Goal: Task Accomplishment & Management: Manage account settings

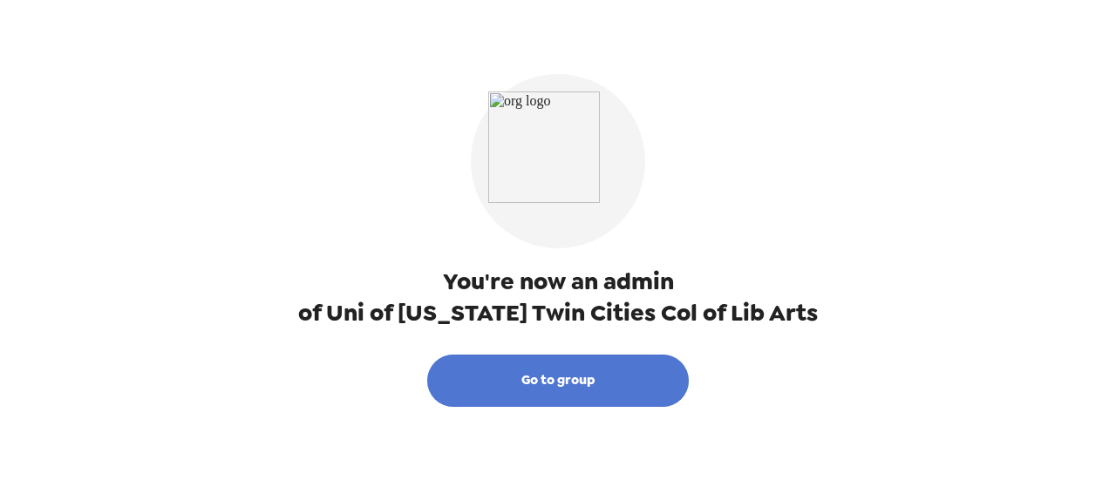
click at [588, 384] on button "Go to group" at bounding box center [558, 381] width 262 height 52
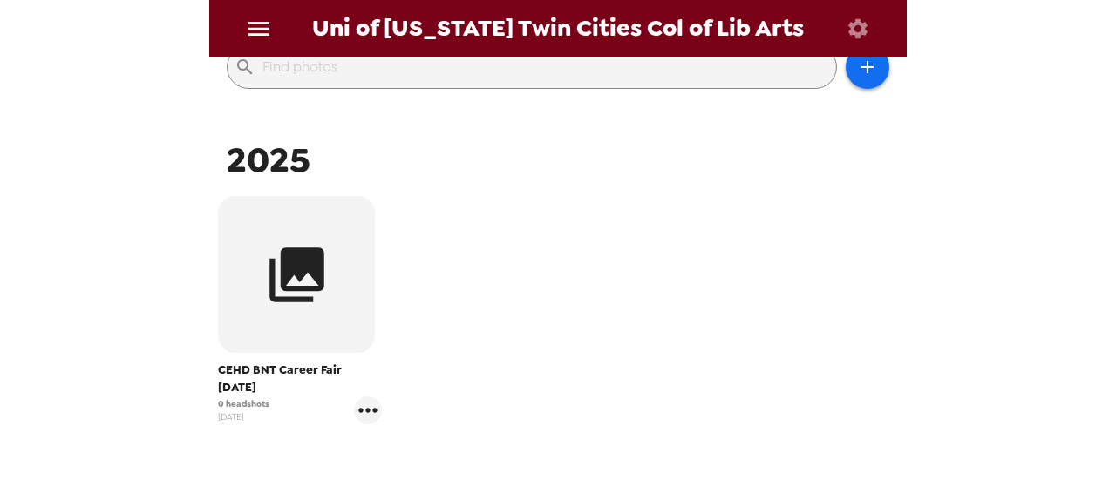
scroll to position [259, 0]
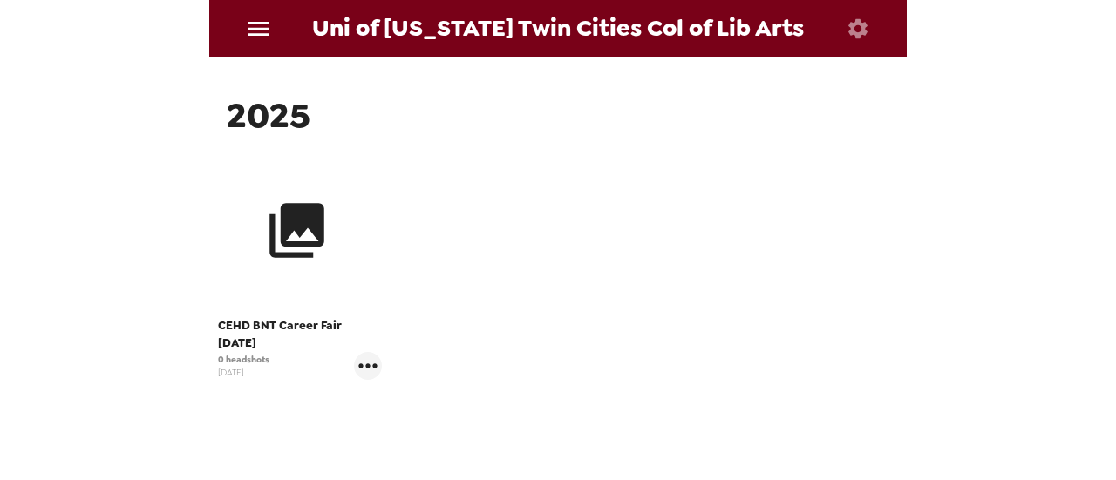
click at [323, 248] on icon "button" at bounding box center [296, 230] width 65 height 65
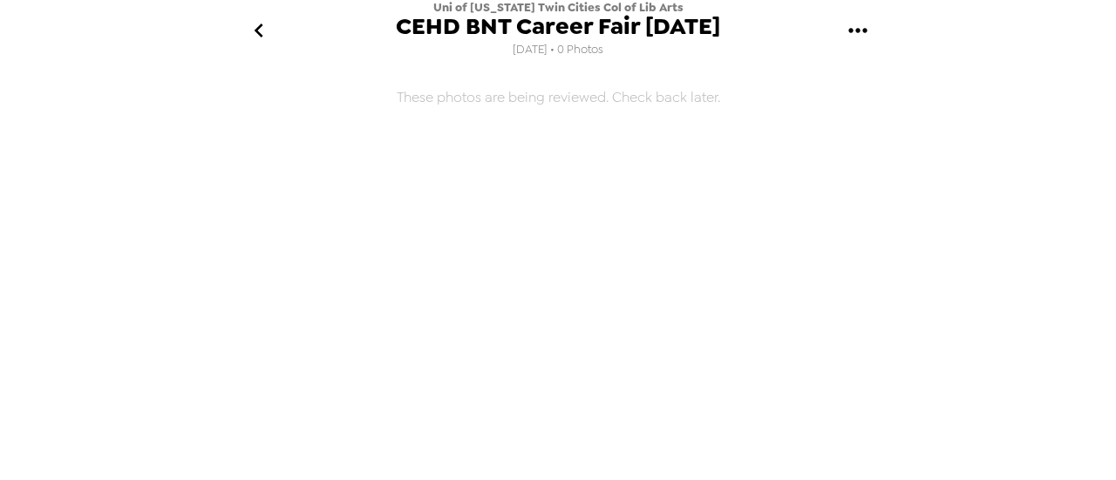
click at [253, 29] on icon "go back" at bounding box center [259, 31] width 28 height 28
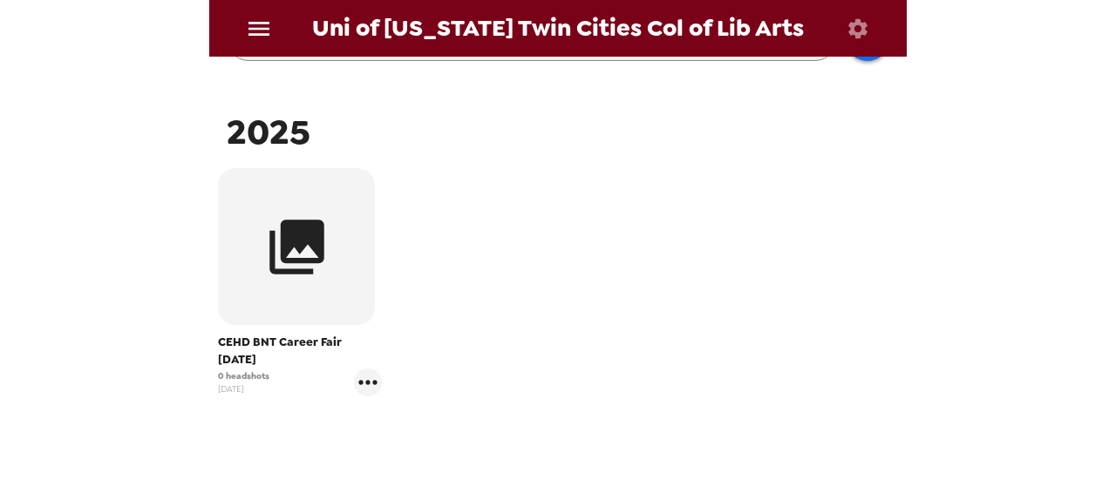
scroll to position [247, 0]
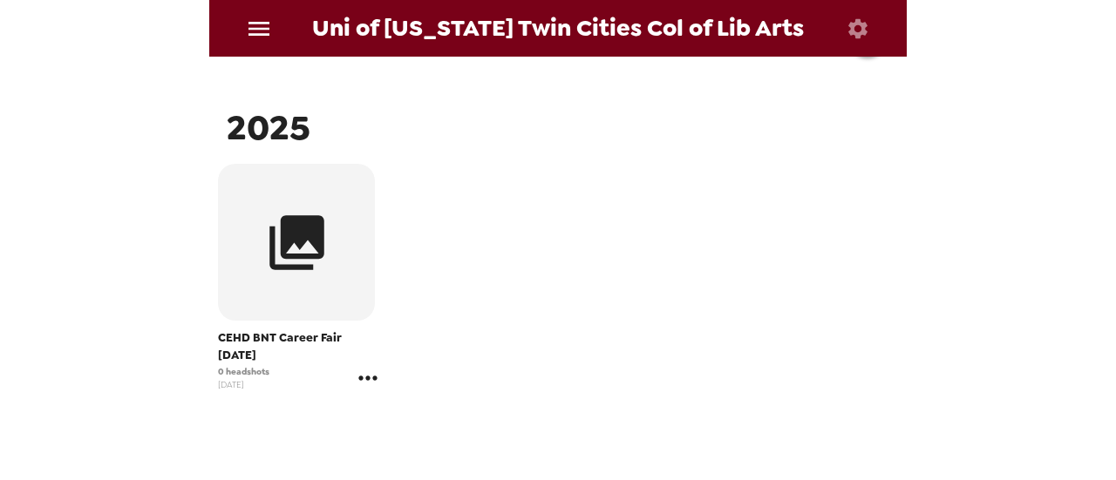
click at [368, 370] on icon "gallery menu" at bounding box center [368, 378] width 28 height 28
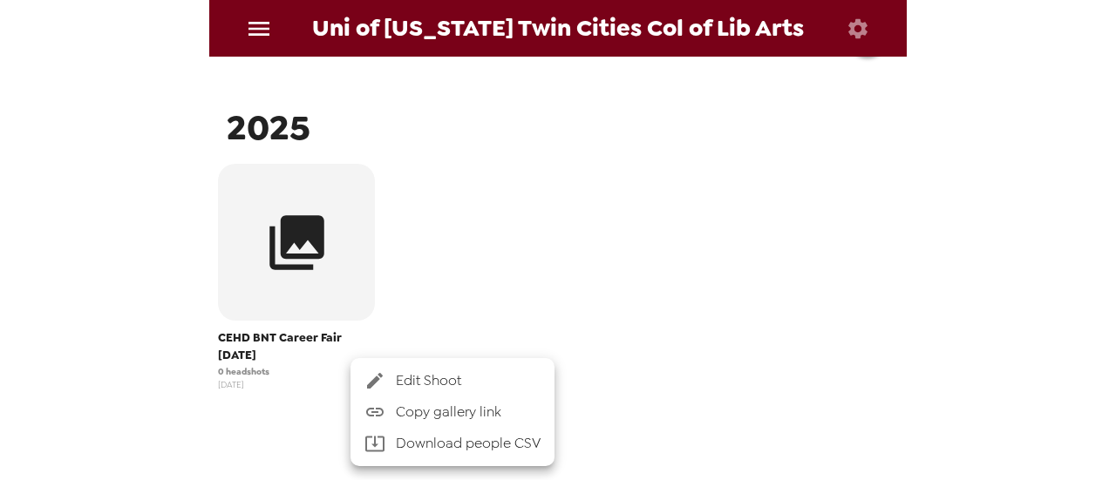
click at [511, 295] on div at bounding box center [558, 240] width 1116 height 480
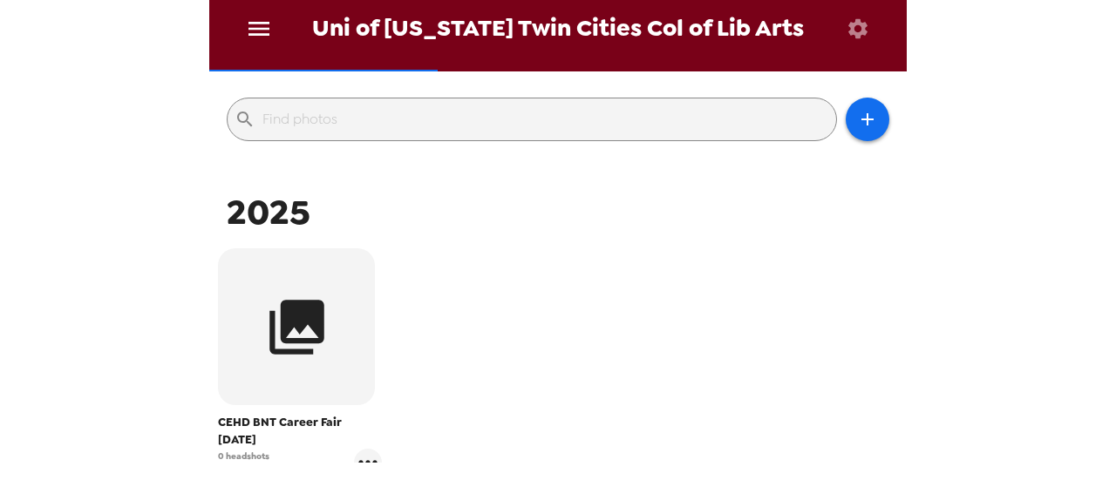
scroll to position [322, 0]
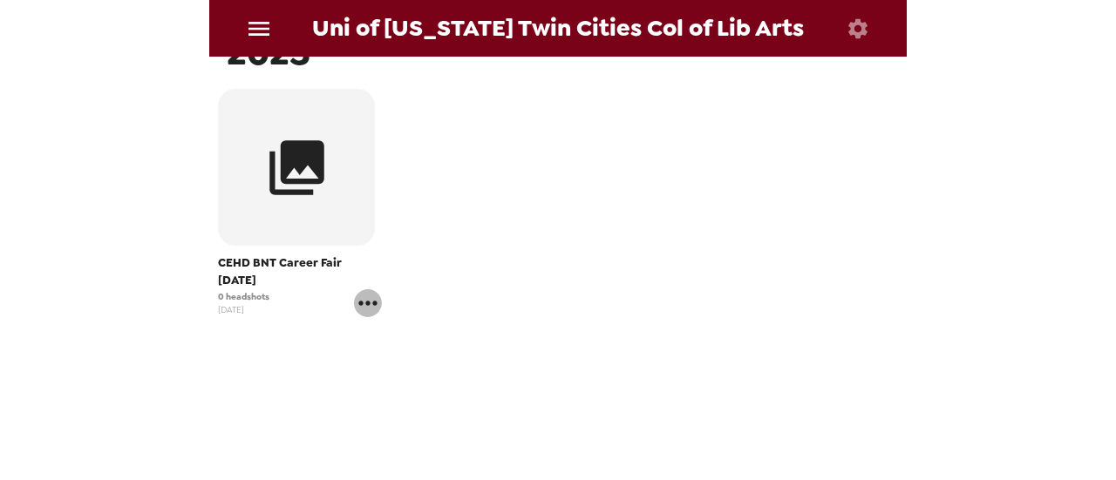
click at [365, 301] on icon "gallery menu" at bounding box center [368, 303] width 28 height 28
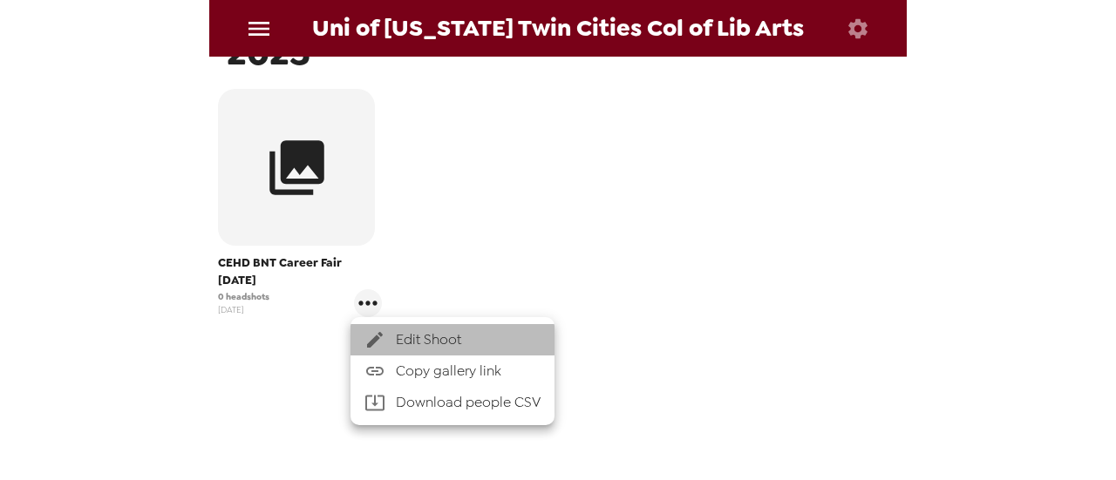
click at [431, 340] on span "Edit Shoot" at bounding box center [468, 340] width 145 height 21
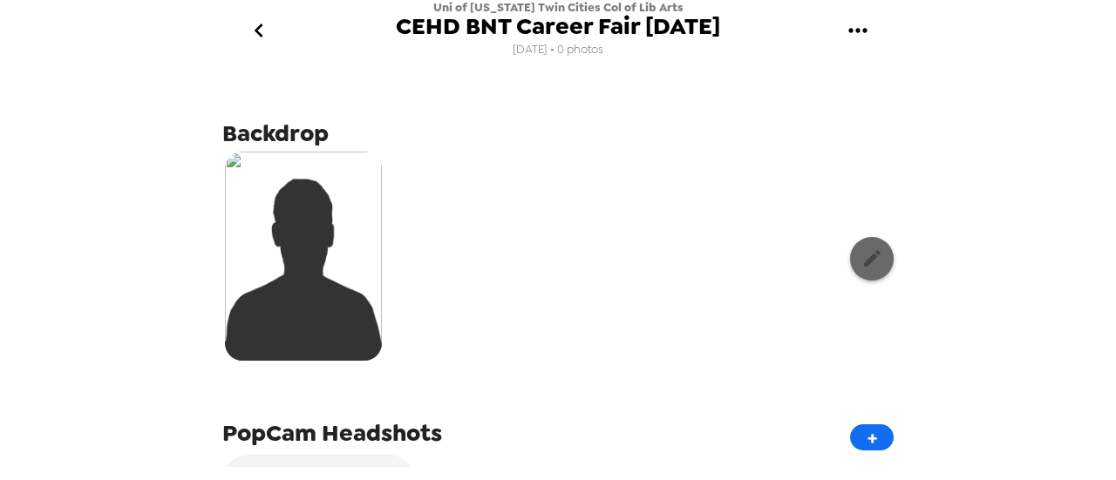
click at [862, 261] on icon "button" at bounding box center [872, 259] width 22 height 22
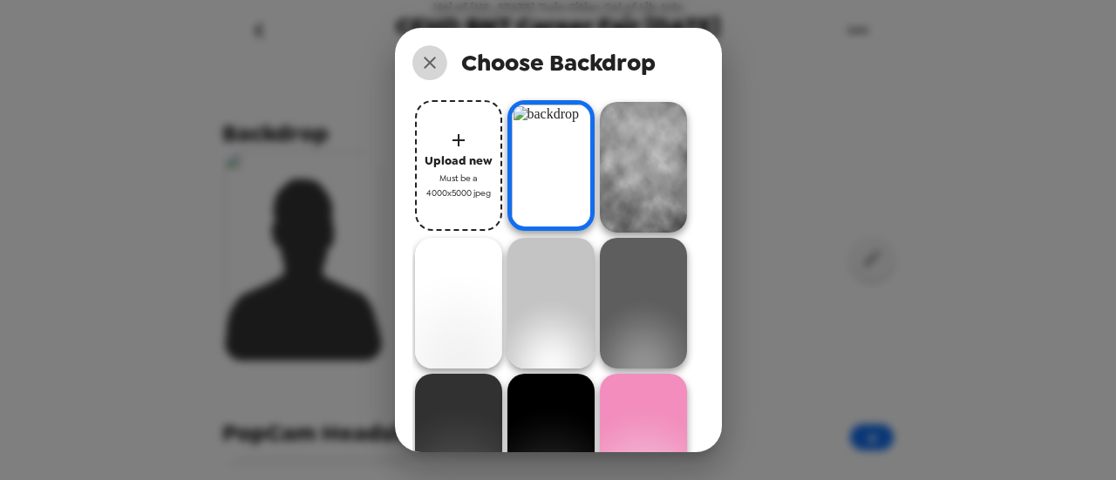
click at [429, 54] on icon "close" at bounding box center [429, 62] width 21 height 21
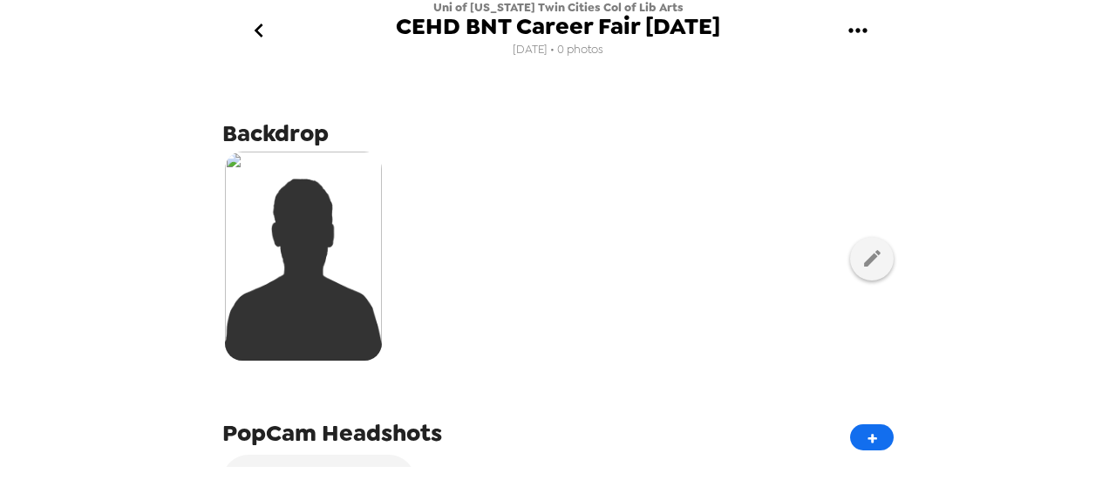
click at [255, 31] on icon "go back" at bounding box center [258, 31] width 9 height 14
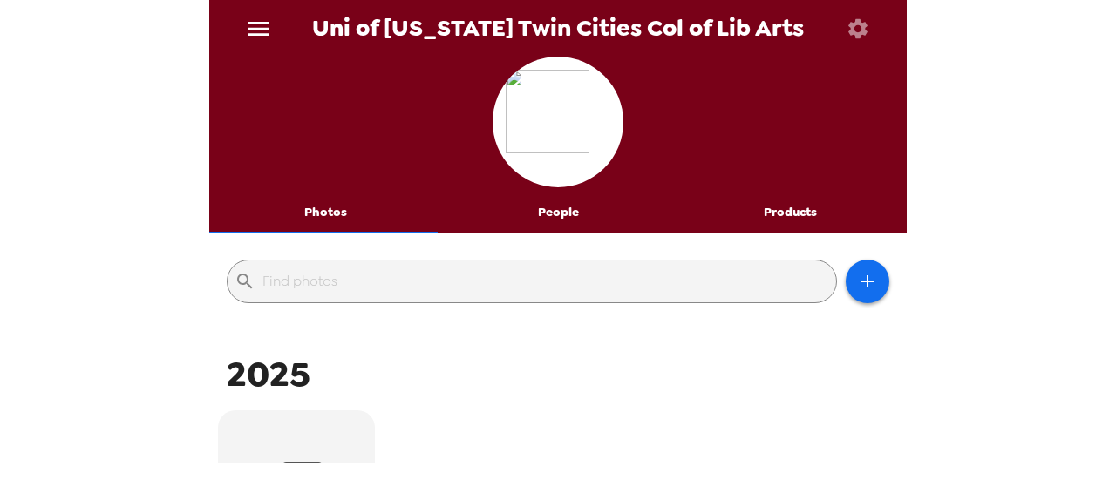
scroll to position [350, 0]
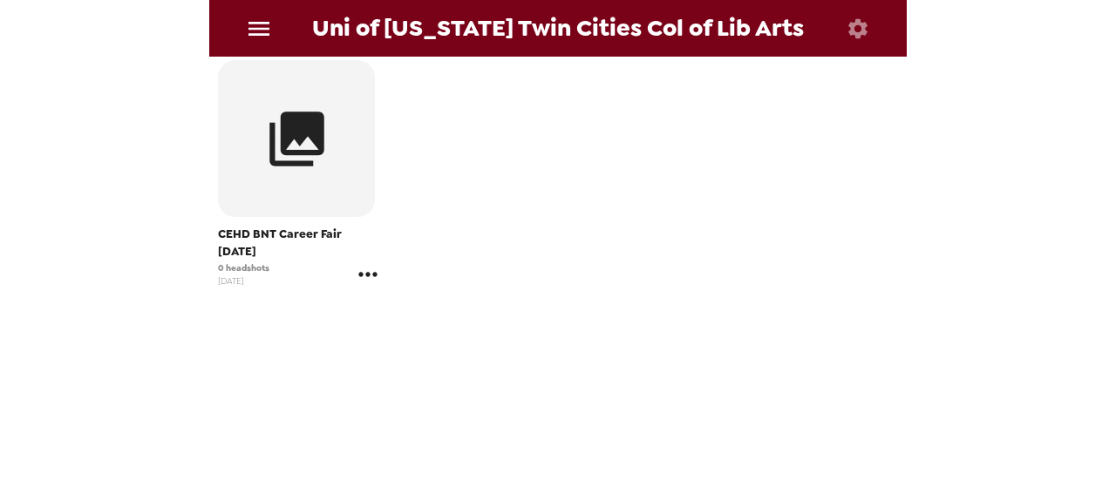
click at [370, 285] on icon "gallery menu" at bounding box center [368, 275] width 28 height 28
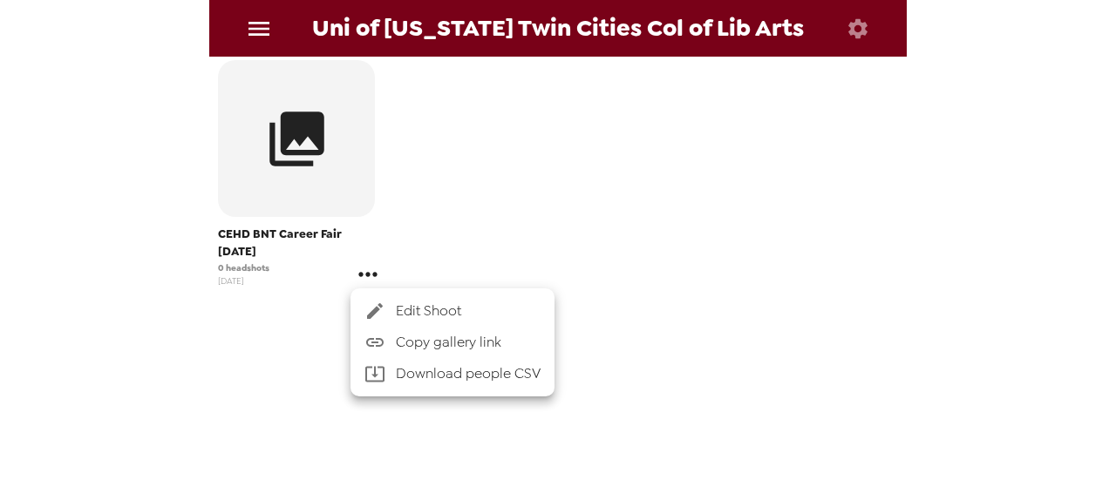
click at [370, 285] on div at bounding box center [558, 240] width 1116 height 480
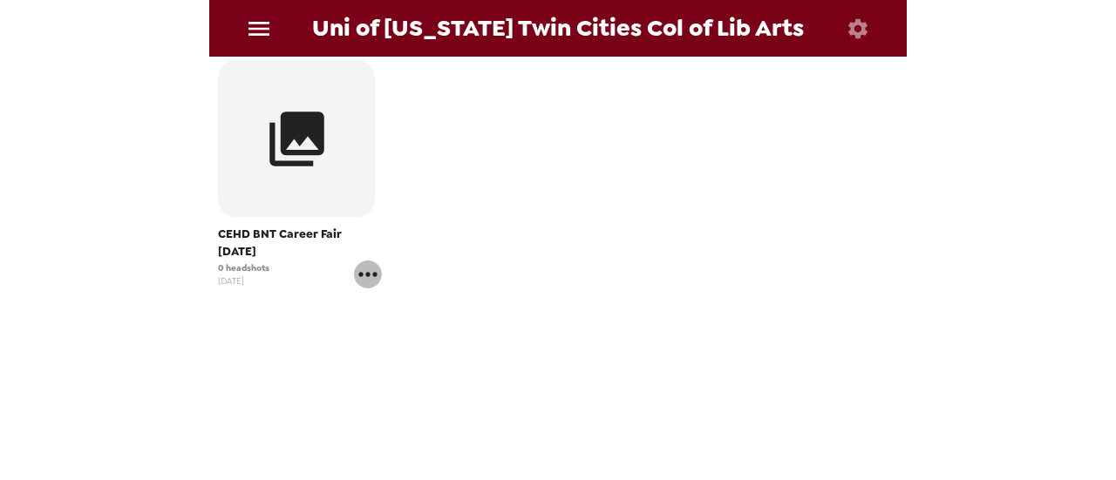
click at [370, 285] on icon "gallery menu" at bounding box center [368, 275] width 28 height 28
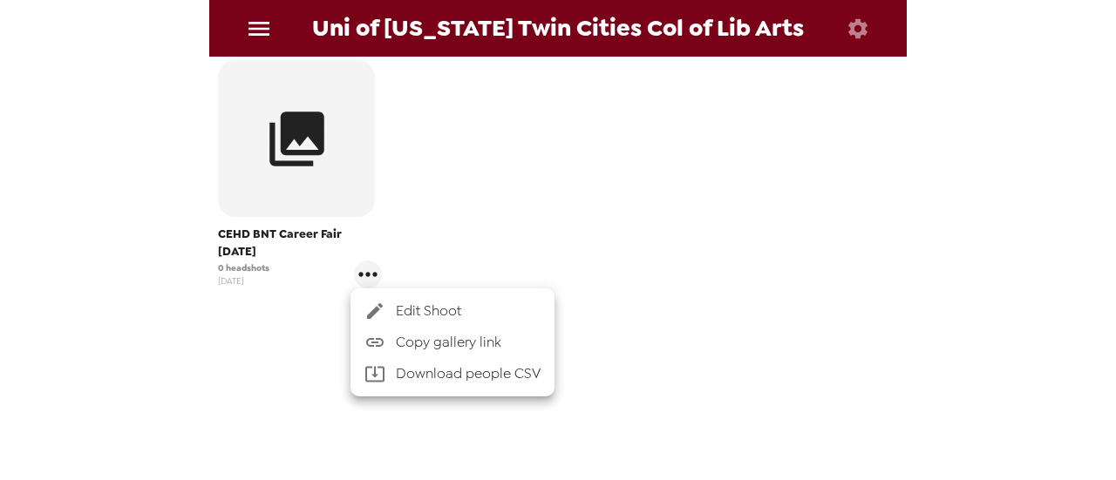
click at [418, 323] on li "Edit Shoot" at bounding box center [452, 311] width 204 height 31
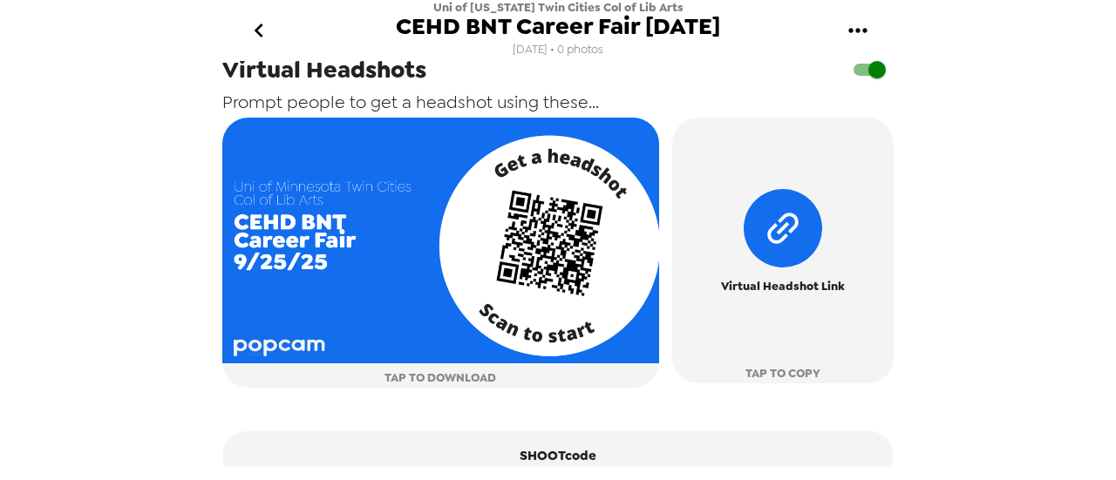
scroll to position [710, 0]
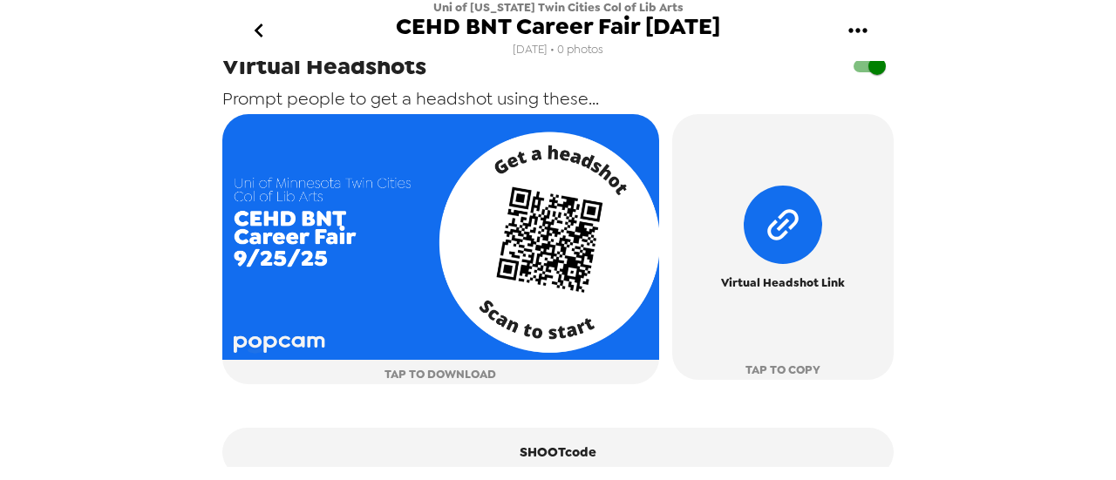
drag, startPoint x: 635, startPoint y: 402, endPoint x: 150, endPoint y: 342, distance: 489.2
click at [150, 342] on div "Uni of Minnesota Twin Cities Col of Lib Arts CEHD BNT Career Fair 9/25/25 9/3/2…" at bounding box center [558, 240] width 1116 height 480
click at [255, 34] on icon "go back" at bounding box center [259, 31] width 28 height 28
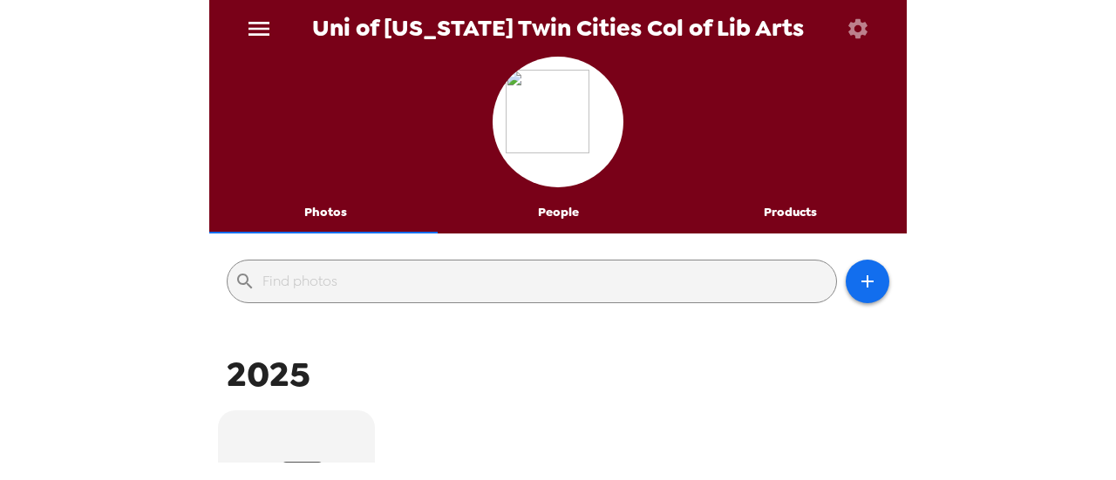
click at [113, 274] on div "Uni of Minnesota Twin Cities Col of Lib Arts Photos People Products ​ 2025 CEHD…" at bounding box center [558, 240] width 1116 height 480
click at [123, 178] on div "Uni of Minnesota Twin Cities Col of Lib Arts Photos People Products ​ 2025 CEHD…" at bounding box center [558, 240] width 1116 height 480
